Goal: Task Accomplishment & Management: Manage account settings

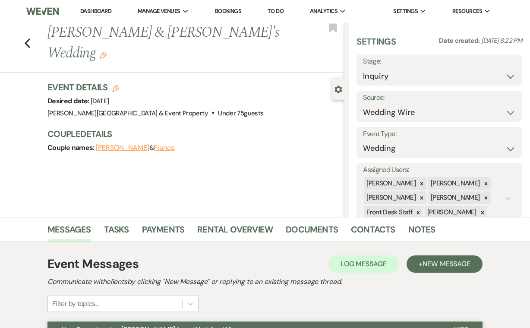
select select "3"
click at [29, 38] on use "button" at bounding box center [28, 43] width 6 height 10
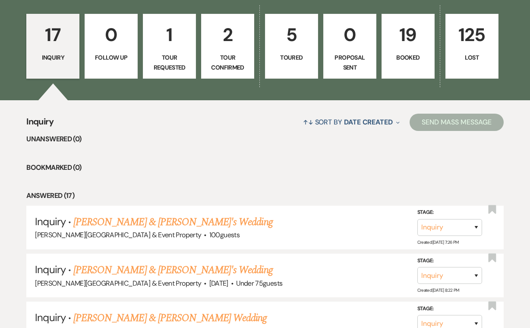
scroll to position [232, 0]
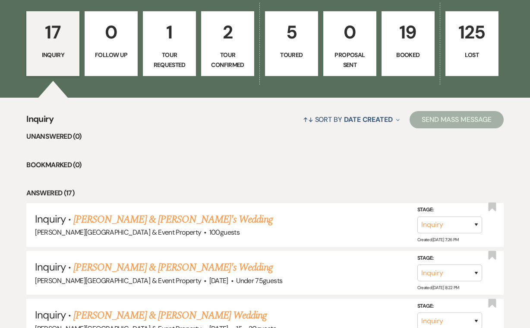
click at [410, 46] on p "19" at bounding box center [408, 32] width 42 height 29
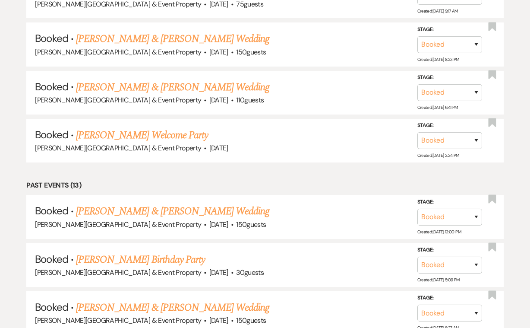
scroll to position [561, 0]
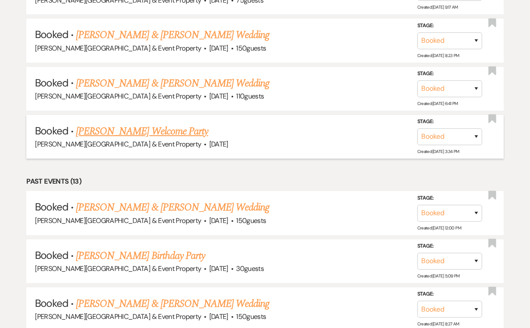
click at [192, 126] on link "[PERSON_NAME] Welcome Party" at bounding box center [142, 132] width 132 height 16
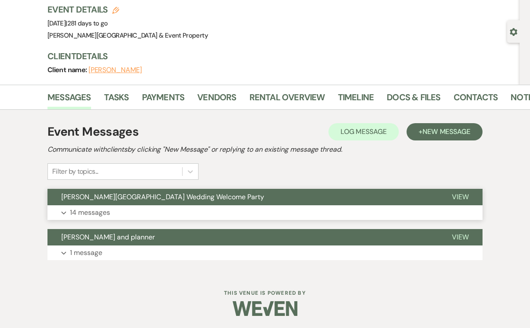
scroll to position [57, 0]
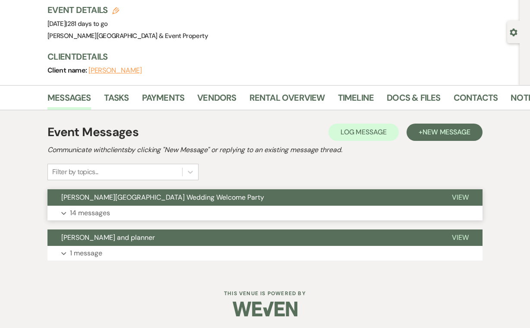
click at [97, 213] on p "14 messages" at bounding box center [90, 212] width 40 height 11
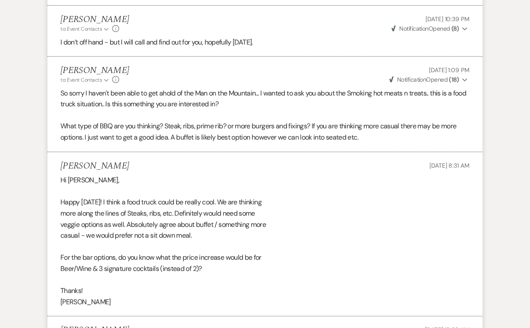
scroll to position [1295, 0]
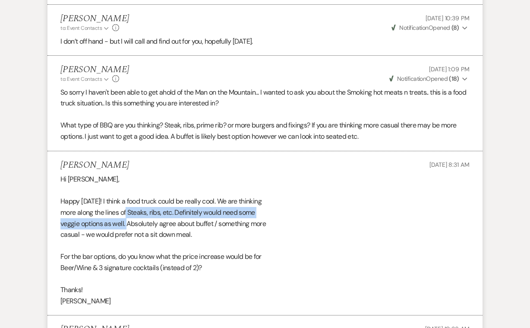
drag, startPoint x: 127, startPoint y: 190, endPoint x: 126, endPoint y: 202, distance: 11.7
click at [126, 202] on div "Hi [PERSON_NAME], Happy [DATE]! I think a food truck could be really cool. We a…" at bounding box center [264, 240] width 409 height 133
copy div "Steaks, ribs, etc. Definitely would need some veggie options as well."
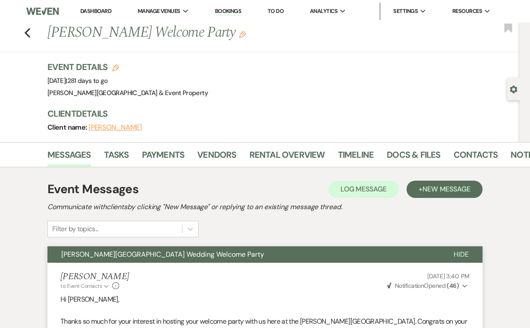
scroll to position [0, 0]
click at [28, 32] on icon "Previous" at bounding box center [27, 33] width 6 height 10
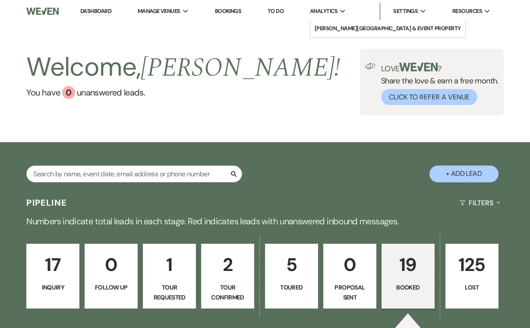
click at [338, 10] on span "Analytics" at bounding box center [324, 11] width 28 height 9
click at [346, 10] on icon "Expand" at bounding box center [343, 12] width 6 height 4
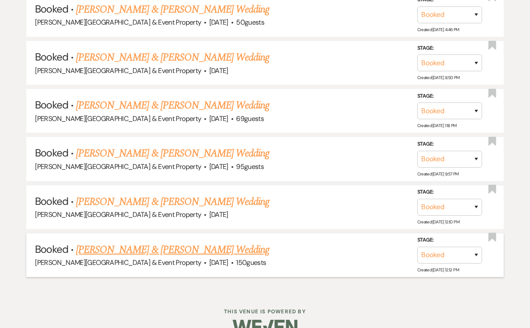
scroll to position [1094, 0]
click at [193, 242] on link "[PERSON_NAME] & [PERSON_NAME] Wedding" at bounding box center [172, 250] width 193 height 16
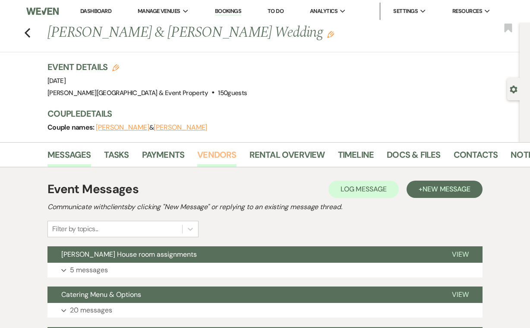
click at [212, 157] on link "Vendors" at bounding box center [216, 157] width 39 height 19
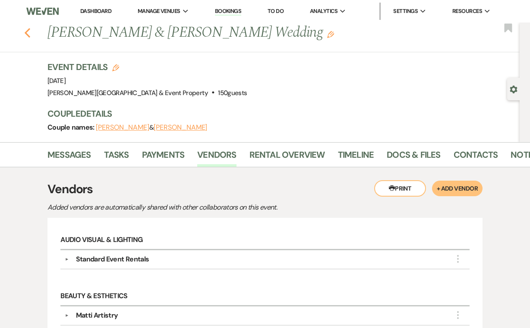
click at [25, 32] on icon "Previous" at bounding box center [27, 33] width 6 height 10
